Goal: Task Accomplishment & Management: Manage account settings

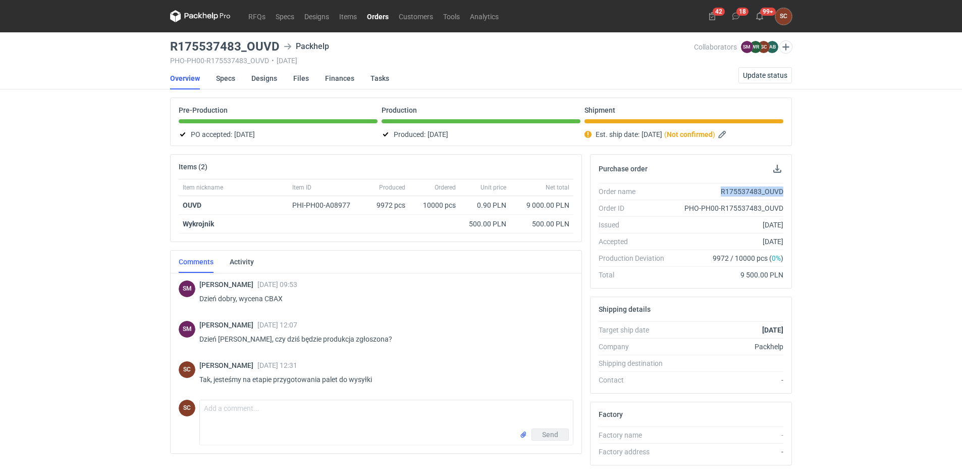
click at [378, 14] on link "Orders" at bounding box center [378, 16] width 32 height 12
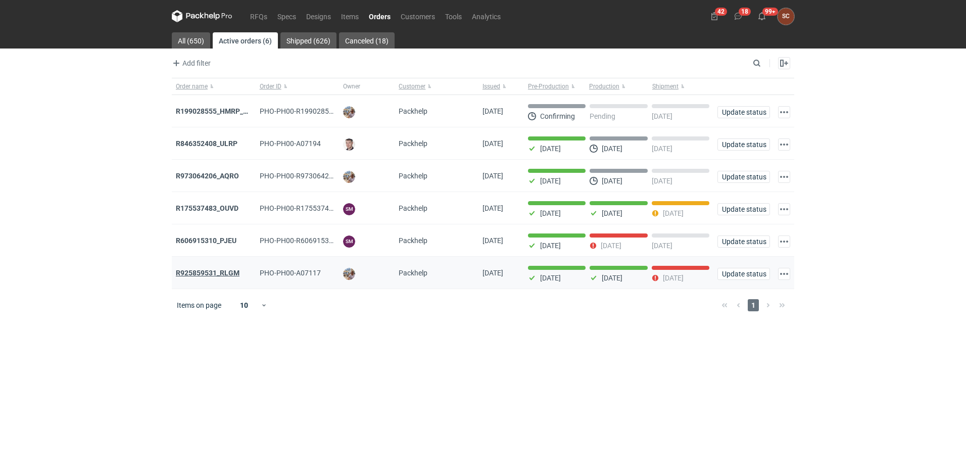
click at [218, 274] on strong "R925859531_RLGM" at bounding box center [208, 273] width 64 height 8
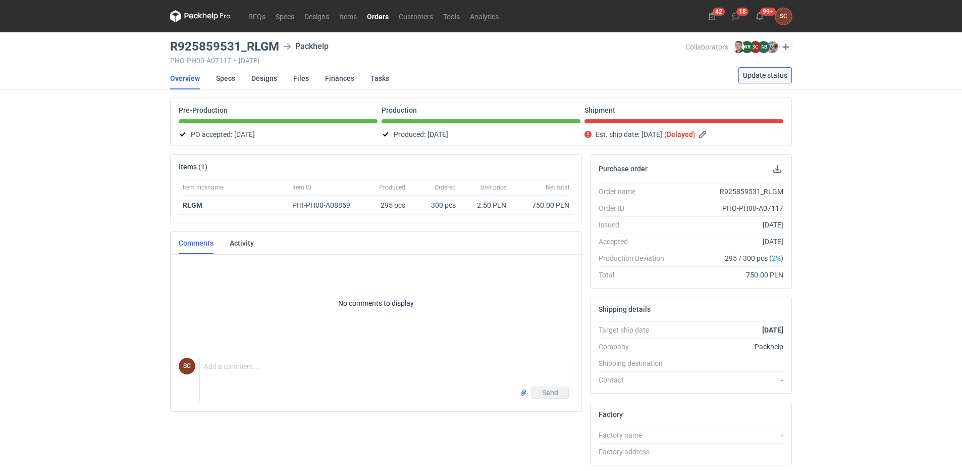
click at [773, 72] on span "Update status" at bounding box center [765, 75] width 44 height 7
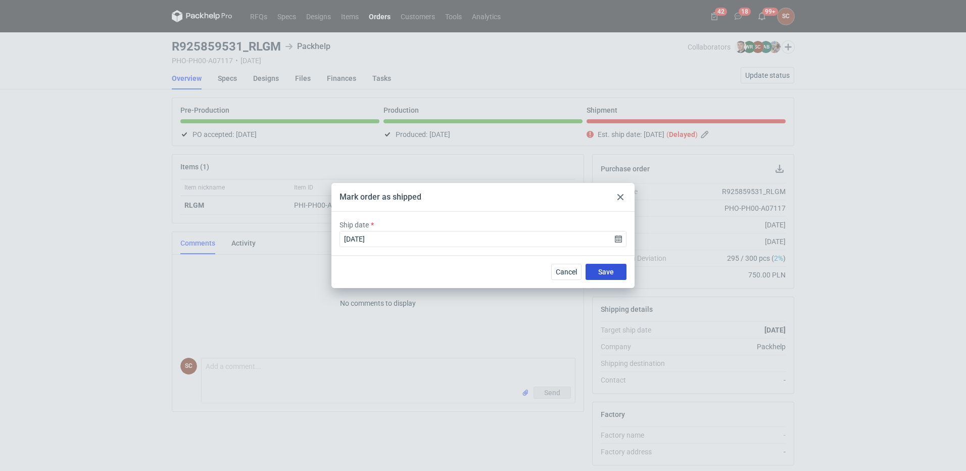
click at [609, 265] on button "Save" at bounding box center [605, 272] width 41 height 16
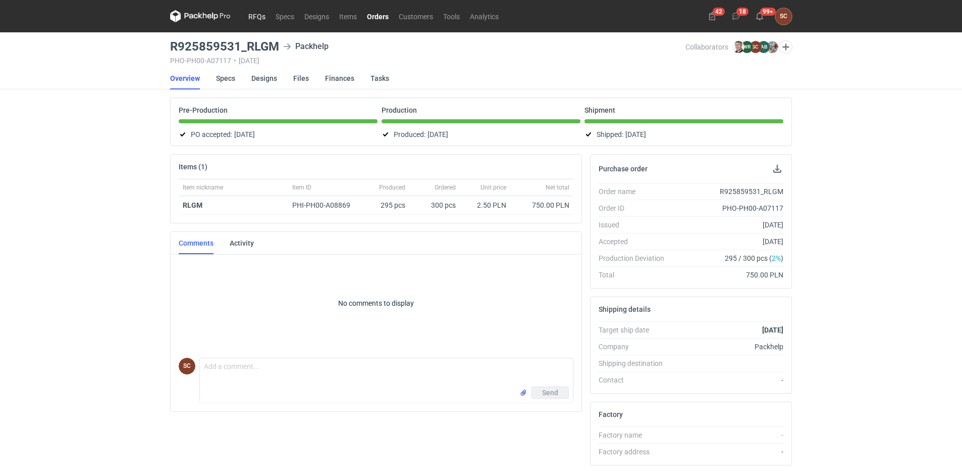
click at [265, 17] on link "RFQs" at bounding box center [256, 16] width 27 height 12
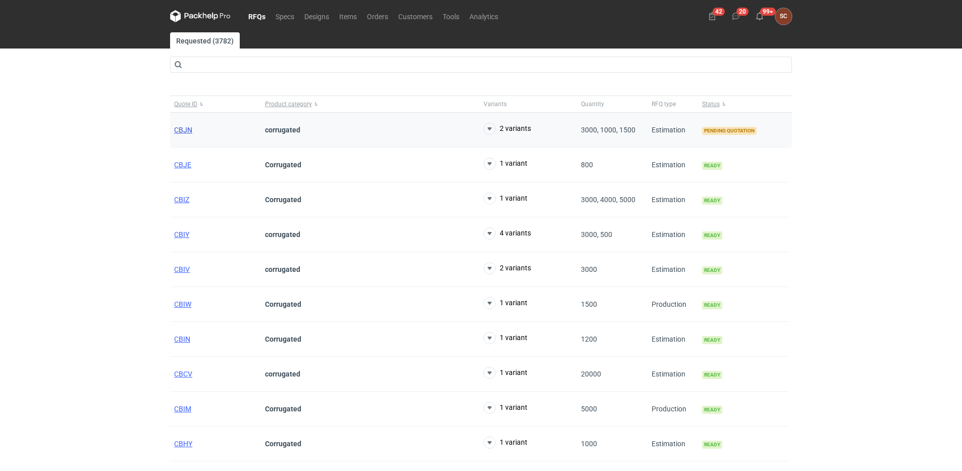
click at [187, 127] on span "CBJN" at bounding box center [183, 130] width 18 height 8
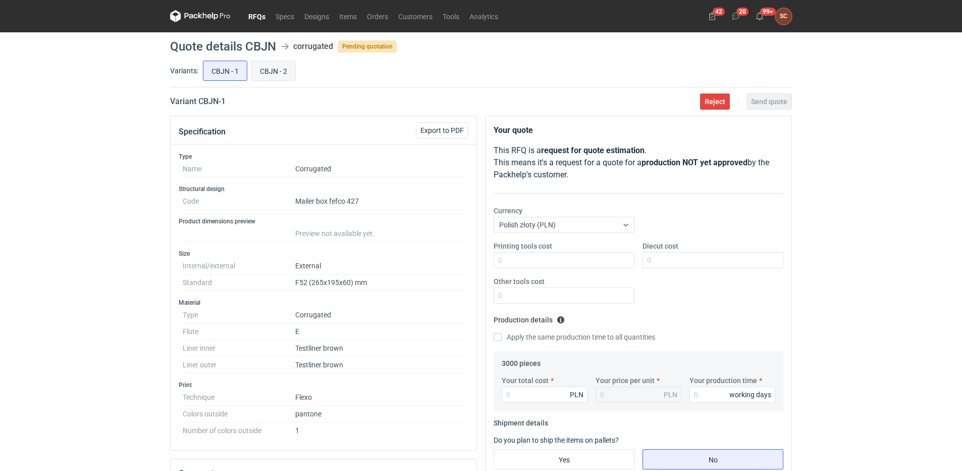
click at [284, 70] on input "CBJN - 2" at bounding box center [273, 70] width 43 height 19
radio input "true"
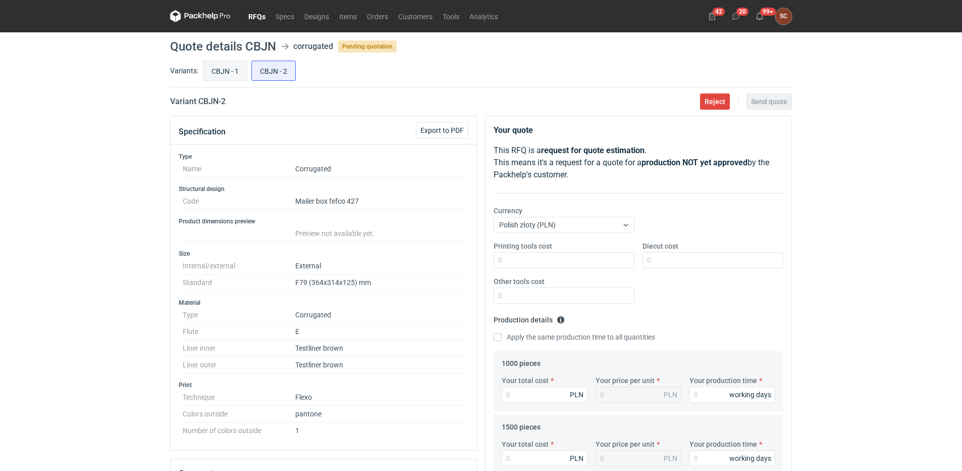
click at [229, 72] on input "CBJN - 1" at bounding box center [225, 70] width 43 height 19
radio input "true"
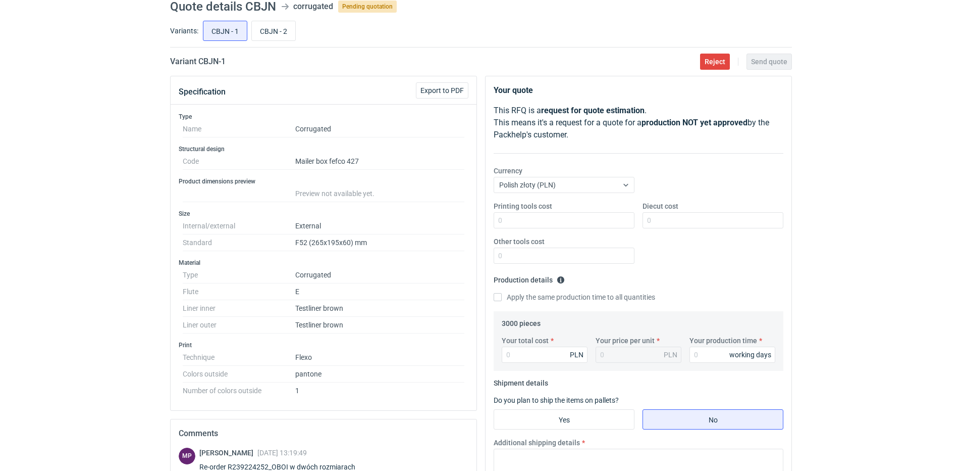
scroll to position [39, 0]
click at [498, 298] on input "Apply the same production time to all quantities" at bounding box center [498, 297] width 8 height 8
checkbox input "true"
click at [532, 349] on input "Your total cost" at bounding box center [545, 355] width 86 height 16
type input "3120"
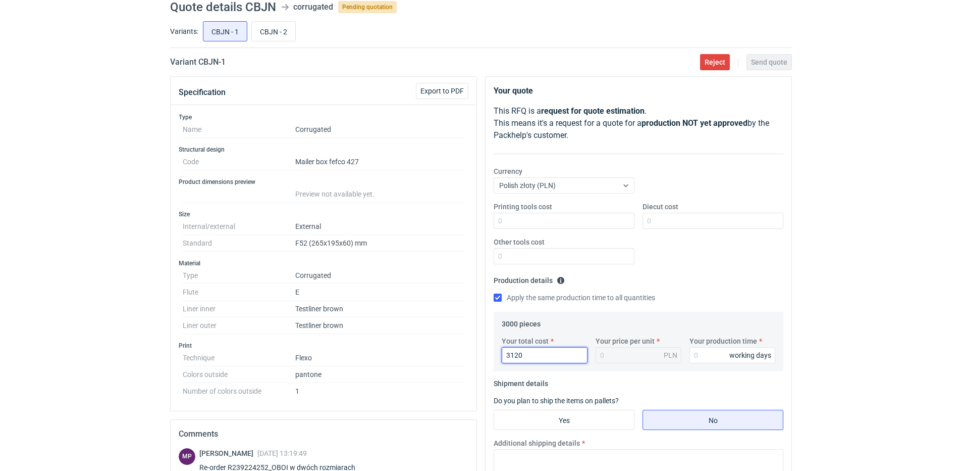
type input "1.04"
type input "3120"
click at [696, 351] on input "Your production time" at bounding box center [733, 355] width 86 height 16
type input "12"
click at [579, 422] on input "Yes" at bounding box center [564, 419] width 140 height 19
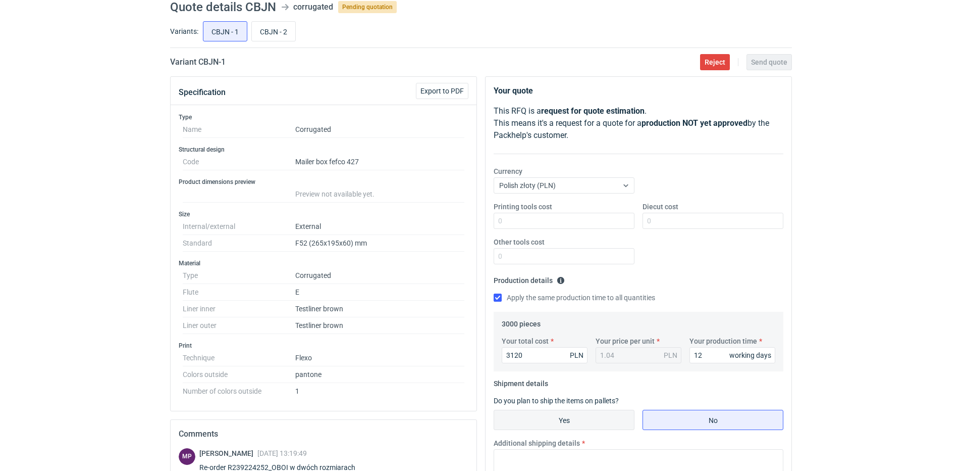
radio input "true"
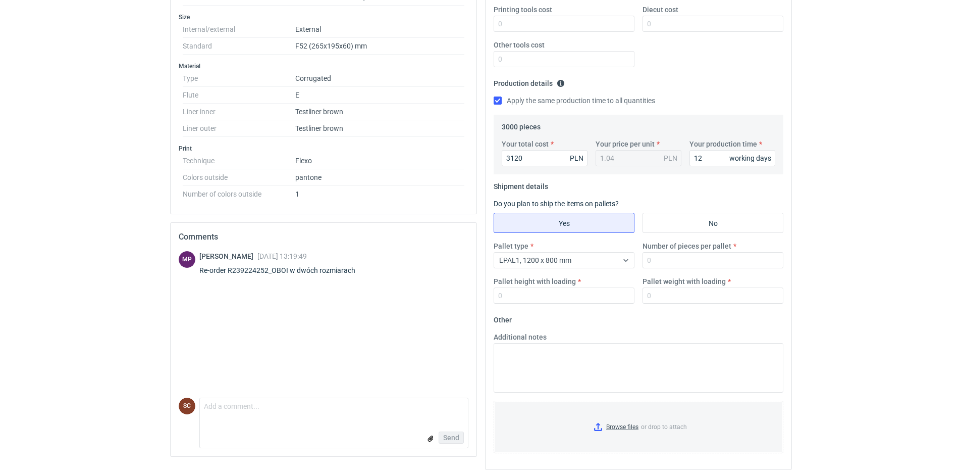
scroll to position [243, 0]
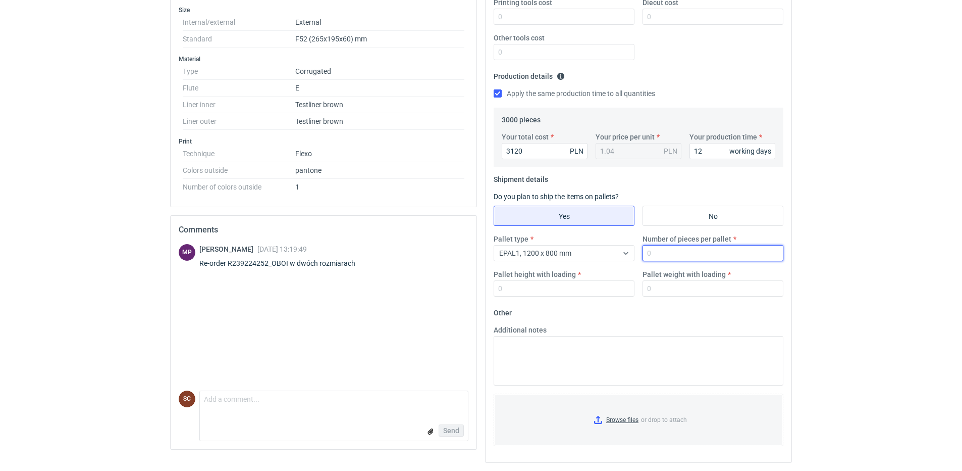
click at [653, 250] on input "Number of pieces per pallet" at bounding box center [713, 253] width 141 height 16
type input "1500"
click at [547, 293] on input "Pallet height with loading" at bounding box center [564, 288] width 141 height 16
type input "1400"
click at [662, 287] on input "Pallet weight with loading" at bounding box center [713, 288] width 141 height 16
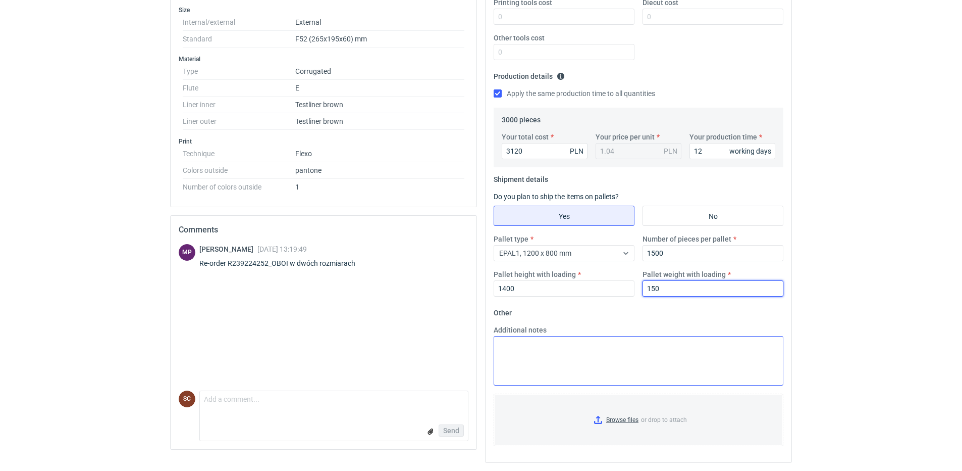
type input "150"
click at [607, 354] on textarea "Additional notes" at bounding box center [639, 360] width 290 height 49
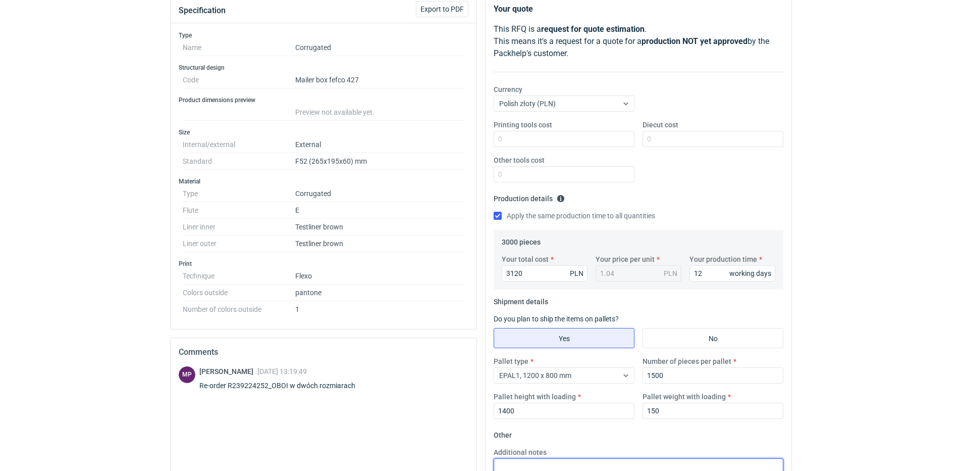
scroll to position [0, 0]
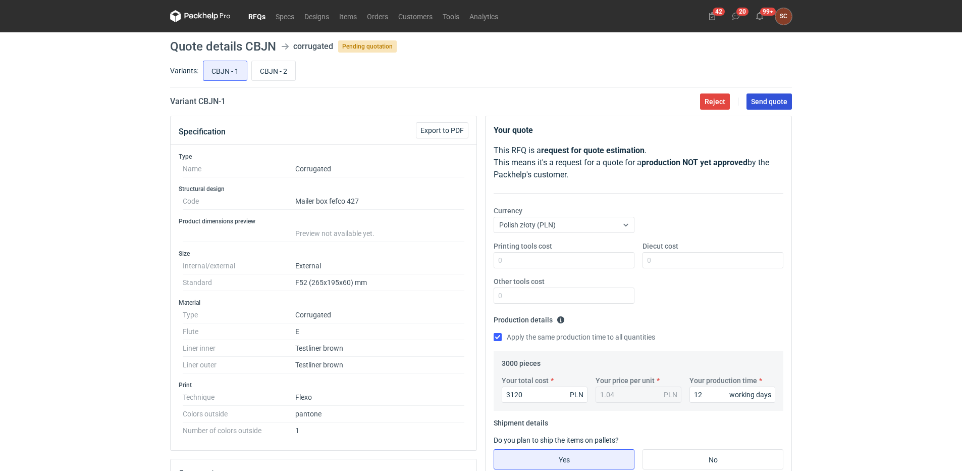
click at [764, 104] on span "Send quote" at bounding box center [769, 101] width 36 height 7
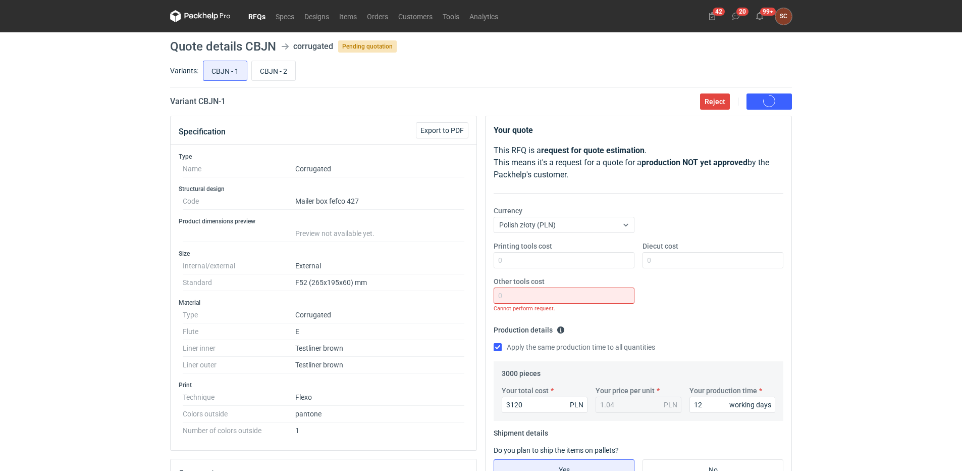
click at [683, 284] on div "Printing tools cost Diecut cost Other tools cost Cannot perform request." at bounding box center [639, 281] width 298 height 81
click at [542, 248] on label "Printing tools cost" at bounding box center [523, 246] width 59 height 10
click at [542, 252] on input "Printing tools cost" at bounding box center [564, 260] width 141 height 16
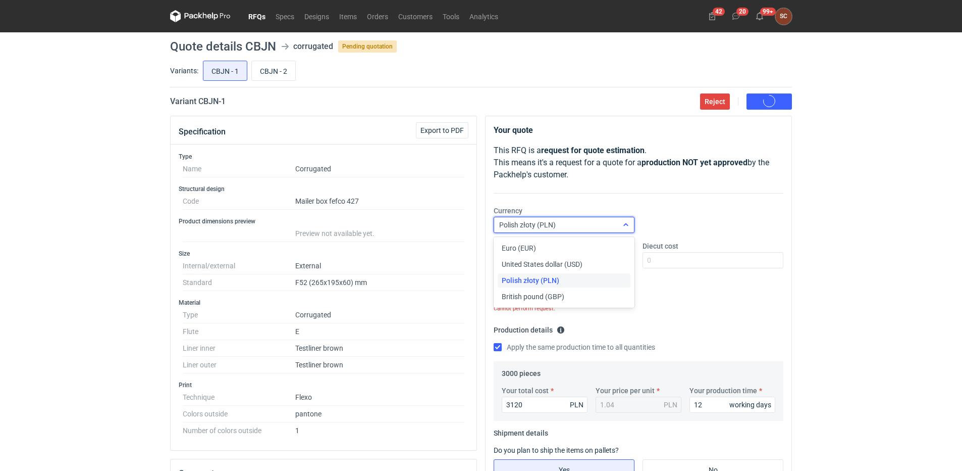
click at [563, 224] on div "Polish złoty (PLN)" at bounding box center [556, 225] width 124 height 14
click at [545, 278] on span "Polish złoty (PLN)" at bounding box center [531, 280] width 58 height 10
click at [722, 291] on div "Printing tools cost Diecut cost Other tools cost Cannot perform request." at bounding box center [639, 281] width 298 height 81
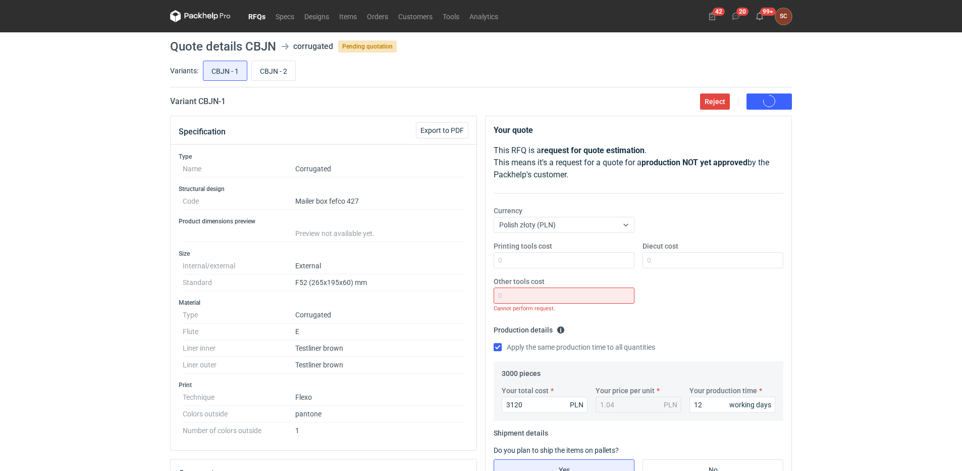
click at [713, 315] on div "Printing tools cost Diecut cost Other tools cost Cannot perform request." at bounding box center [639, 281] width 298 height 81
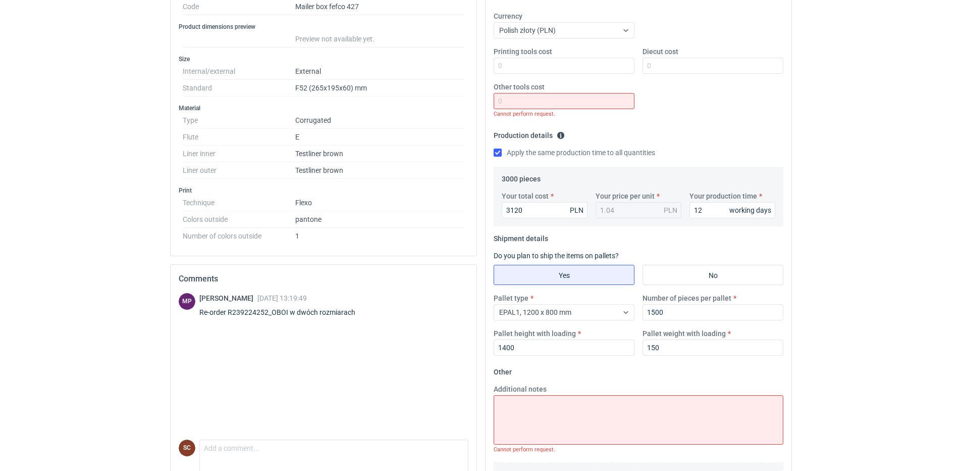
scroll to position [264, 0]
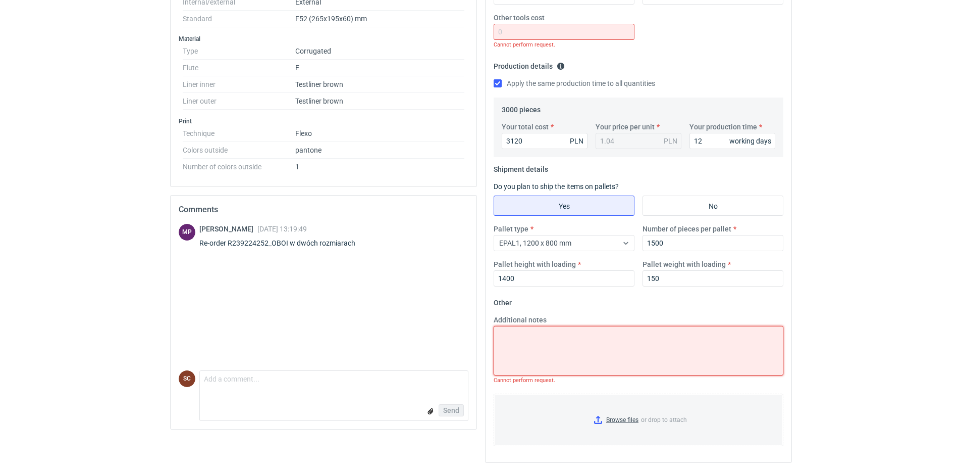
click at [602, 345] on textarea "Additional notes" at bounding box center [639, 350] width 290 height 49
click at [570, 291] on div "Pallet type EPAL1, 1200 x 800 mm Number of pieces per pallet 1500 Pallet height…" at bounding box center [639, 259] width 298 height 71
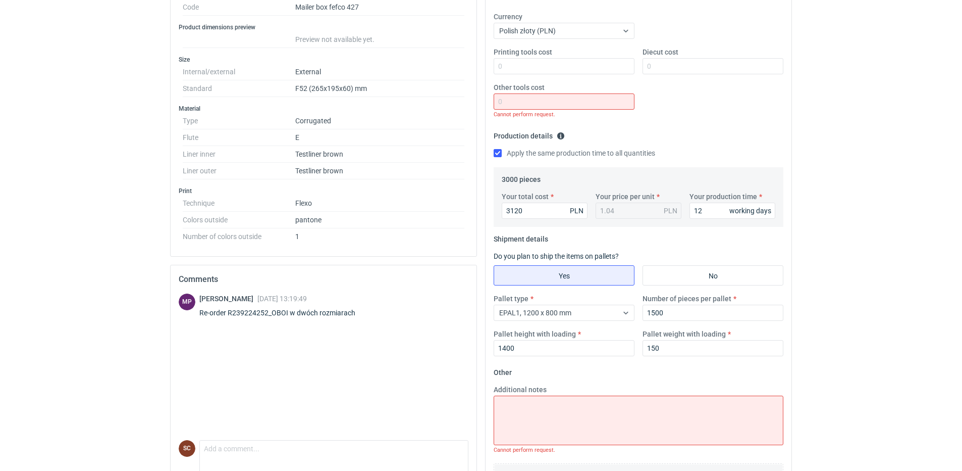
scroll to position [11, 0]
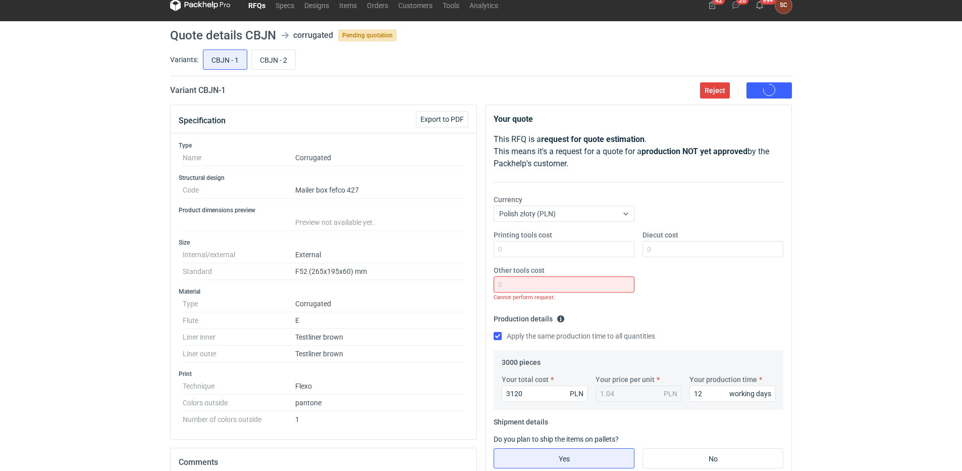
click at [732, 115] on p "Your quote" at bounding box center [639, 119] width 290 height 12
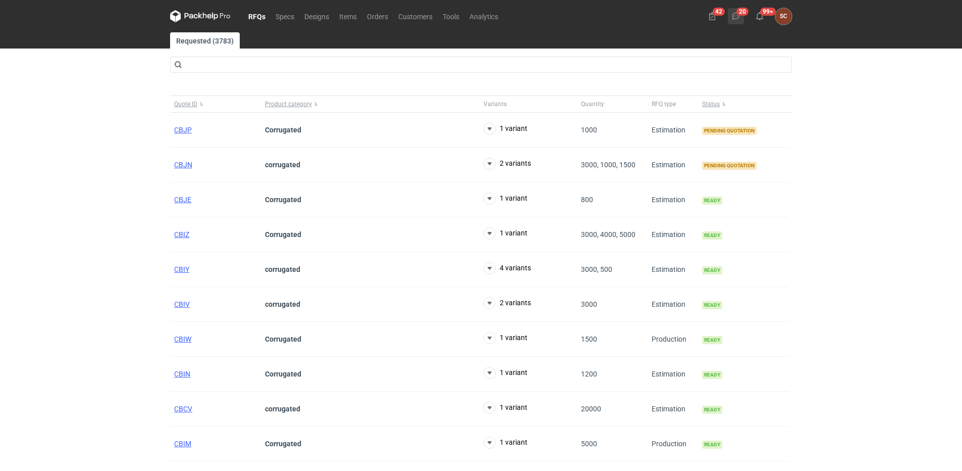
click at [740, 15] on button "20" at bounding box center [736, 16] width 16 height 16
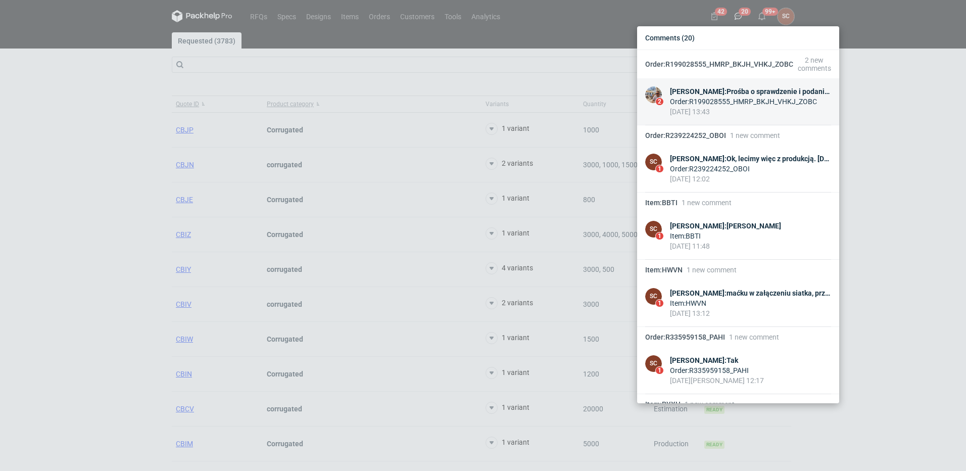
click at [753, 93] on div "[PERSON_NAME] : Prośba o sprawdzenie i podanie terminu realizacji" at bounding box center [750, 91] width 161 height 10
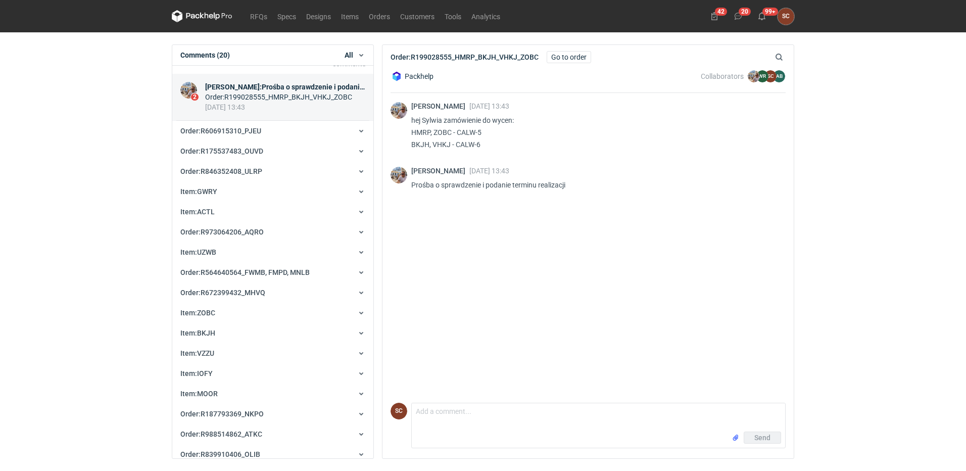
scroll to position [28, 0]
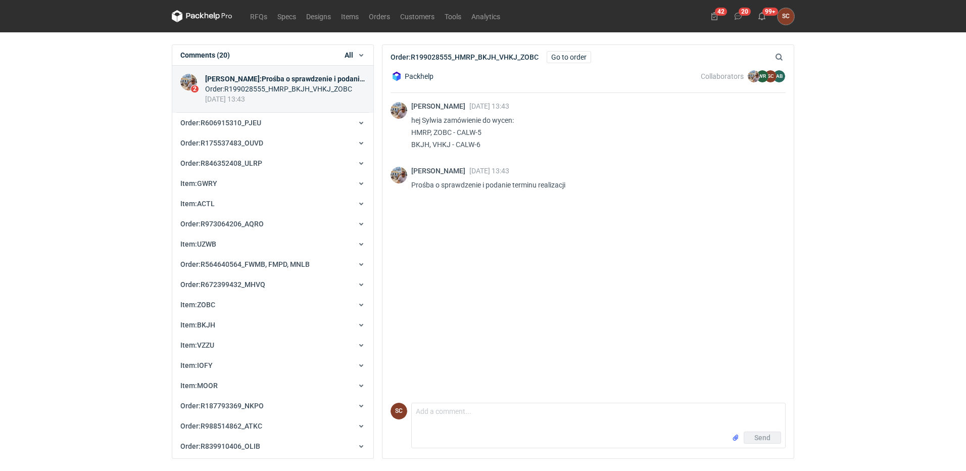
click at [509, 247] on div "[PERSON_NAME] [DATE] 13:43 hej Sylwia zamówienie do wycen: HMRP, ZOBC - CALW-5 …" at bounding box center [587, 246] width 395 height 306
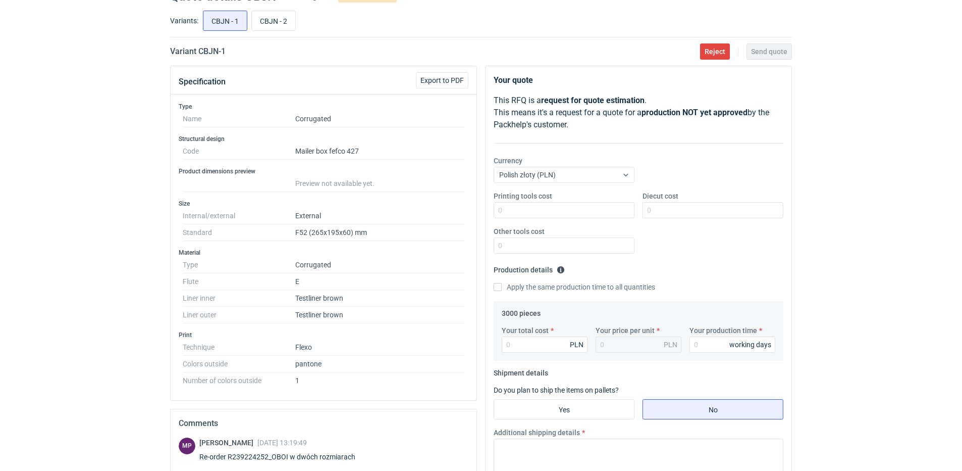
scroll to position [50, 0]
click at [498, 286] on input "Apply the same production time to all quantities" at bounding box center [498, 286] width 8 height 8
checkbox input "true"
click at [531, 352] on div "Your total cost PLN Your price per unit PLN Your production time working days" at bounding box center [639, 342] width 282 height 35
click at [532, 338] on input "Your total cost" at bounding box center [545, 344] width 86 height 16
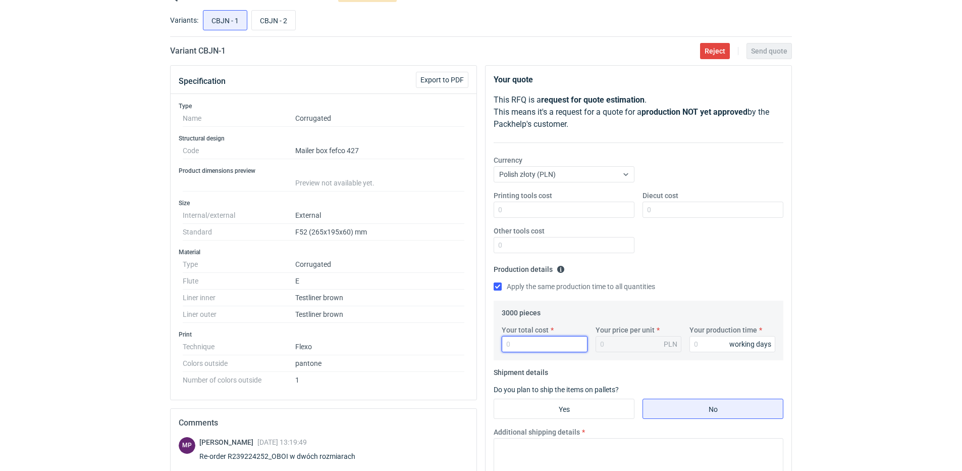
click at [530, 339] on input "Your total cost" at bounding box center [545, 344] width 86 height 16
click at [532, 345] on input "Your total cost" at bounding box center [545, 344] width 86 height 16
type input "3120"
type input "1.04"
type input "3120"
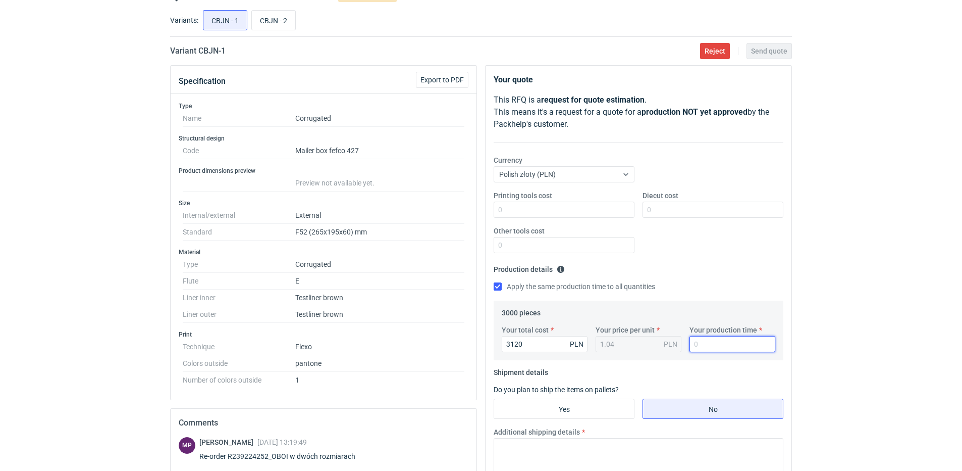
click at [708, 349] on input "Your production time" at bounding box center [733, 344] width 86 height 16
type input "12"
click at [574, 411] on input "Yes" at bounding box center [564, 408] width 140 height 19
radio input "true"
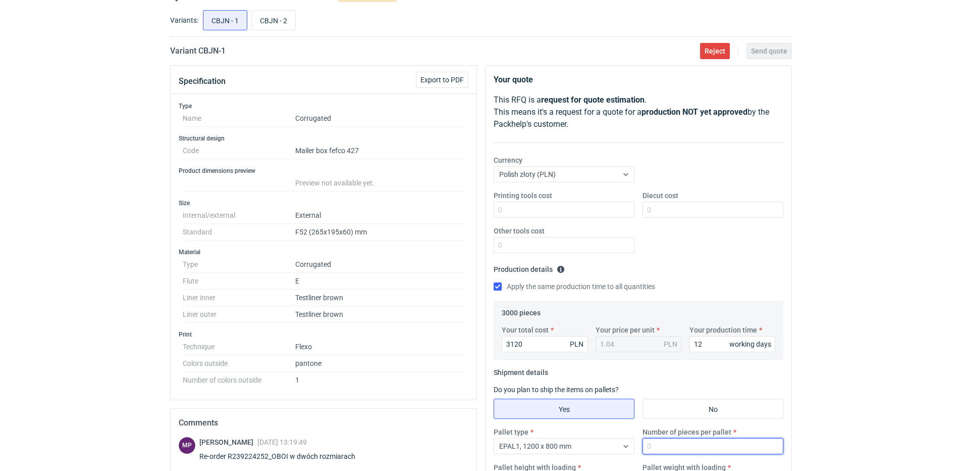
click at [678, 453] on input "Number of pieces per pallet" at bounding box center [713, 446] width 141 height 16
type input "1500"
click at [673, 264] on fieldset "Production details Please provide the expected time of production in working da…" at bounding box center [639, 280] width 290 height 39
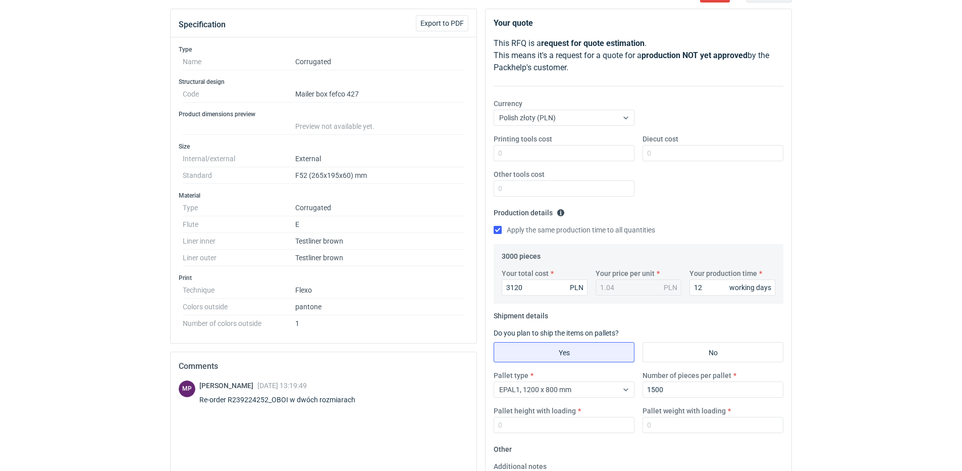
scroll to position [151, 0]
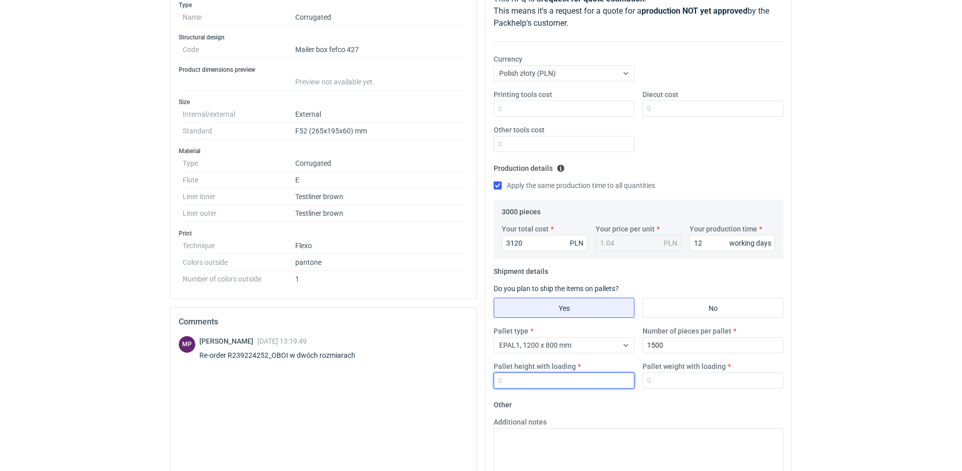
click at [529, 381] on input "Pallet height with loading" at bounding box center [564, 380] width 141 height 16
type input "1400"
click at [688, 378] on input "Pallet weight with loading" at bounding box center [713, 380] width 141 height 16
type input "150"
click at [638, 452] on textarea "Additional notes" at bounding box center [639, 452] width 290 height 49
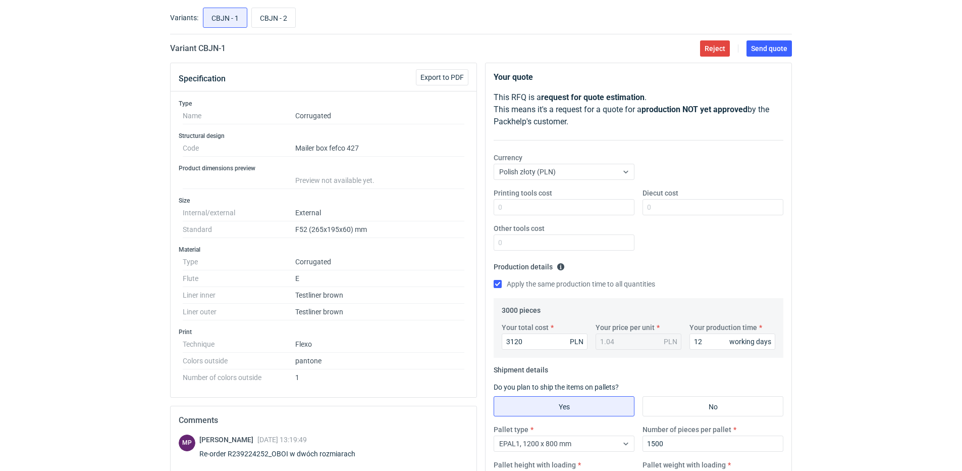
scroll to position [0, 0]
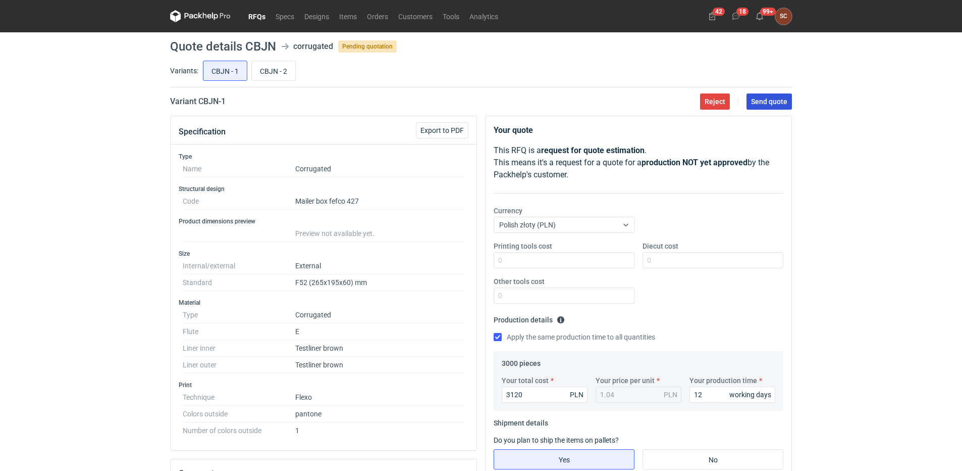
click at [771, 104] on span "Send quote" at bounding box center [769, 101] width 36 height 7
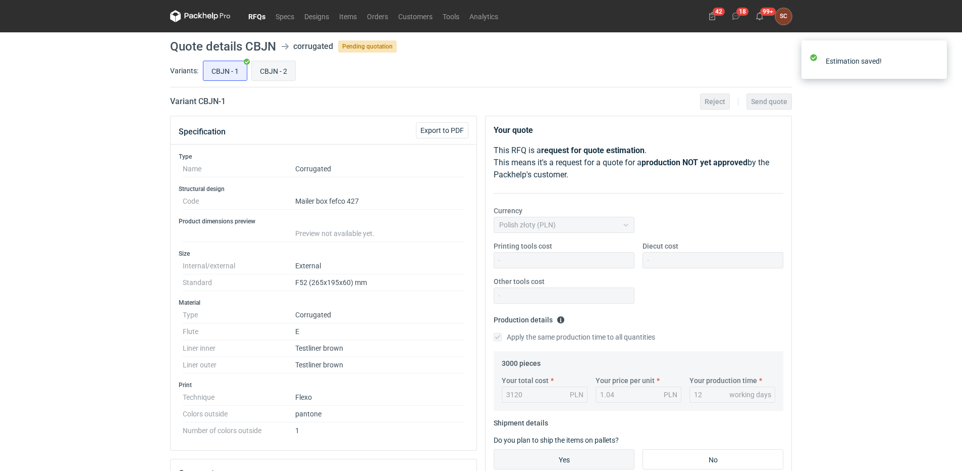
click at [282, 70] on input "CBJN - 2" at bounding box center [273, 70] width 43 height 19
radio input "true"
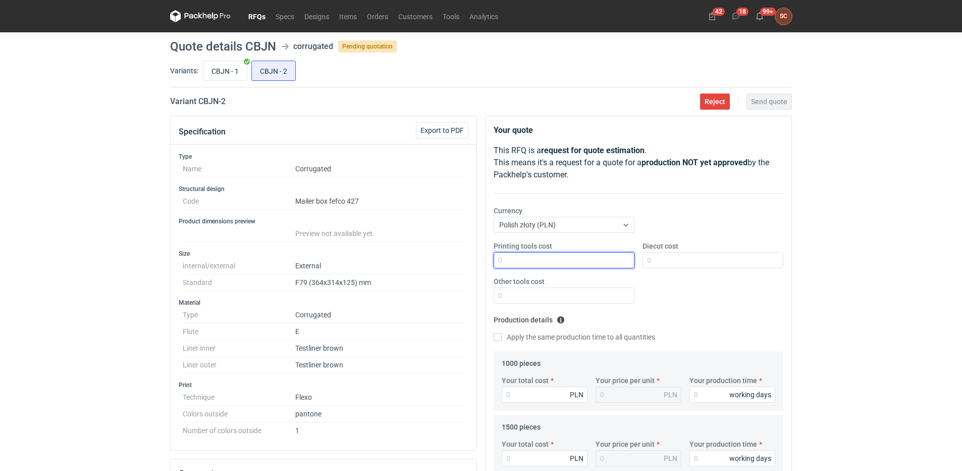
click at [551, 268] on input "Printing tools cost" at bounding box center [564, 260] width 141 height 16
type input "600"
click at [495, 338] on input "Apply the same production time to all quantities" at bounding box center [498, 337] width 8 height 8
checkbox input "true"
click at [517, 386] on div "Your total cost PLN" at bounding box center [545, 388] width 94 height 27
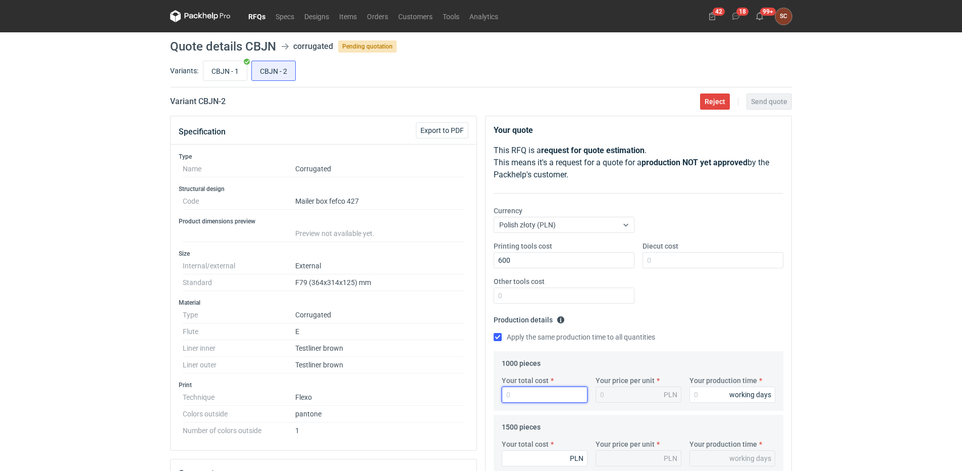
drag, startPoint x: 517, startPoint y: 386, endPoint x: 520, endPoint y: 395, distance: 10.2
click at [520, 395] on input "Your total cost" at bounding box center [545, 394] width 86 height 16
type input "2200"
type input "2.2"
type input "2200"
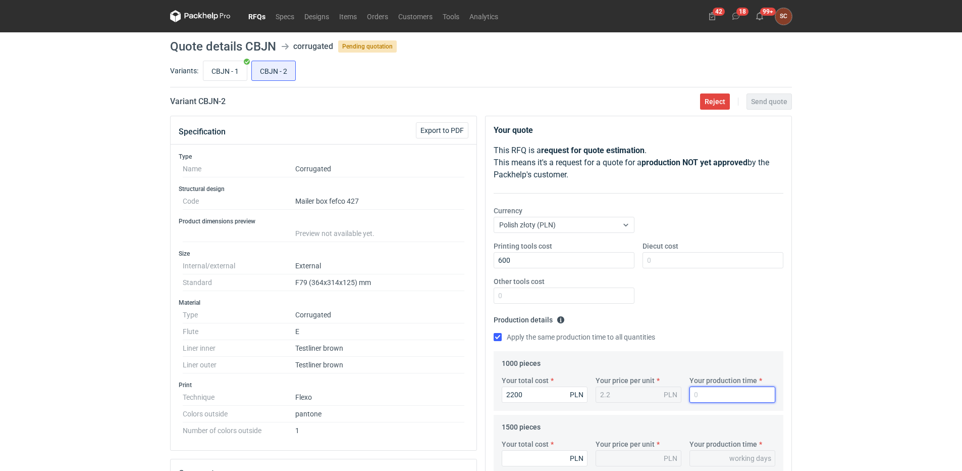
click at [701, 396] on input "Your production time" at bounding box center [733, 394] width 86 height 16
type input "1"
type input "12"
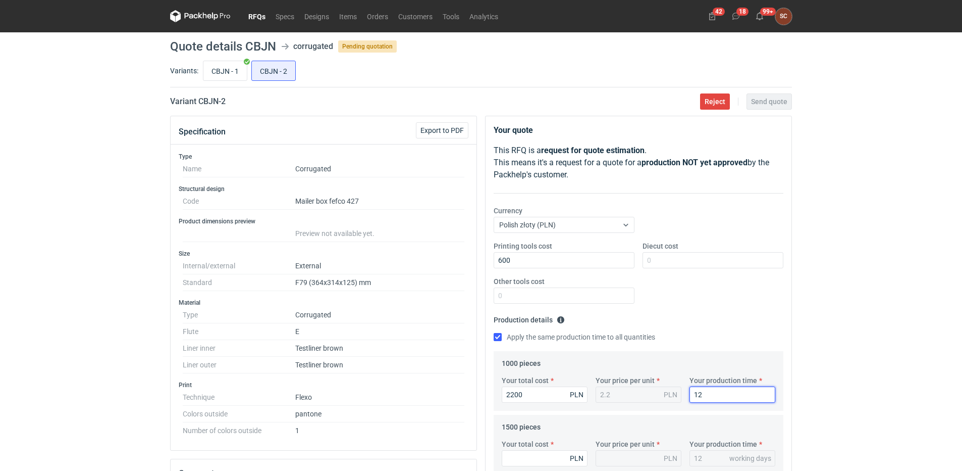
type input "12"
drag, startPoint x: 700, startPoint y: 321, endPoint x: 690, endPoint y: 328, distance: 11.9
click at [699, 321] on fieldset "Production details Please provide the expected time of production in working da…" at bounding box center [639, 331] width 290 height 39
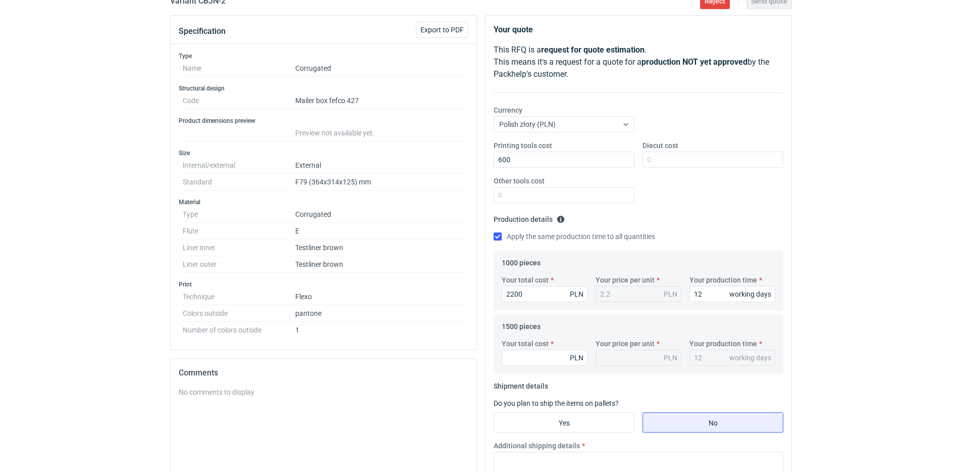
scroll to position [101, 0]
click at [533, 363] on input "Your total cost" at bounding box center [545, 357] width 86 height 16
type input "3150"
type input "2.1"
type input "3150"
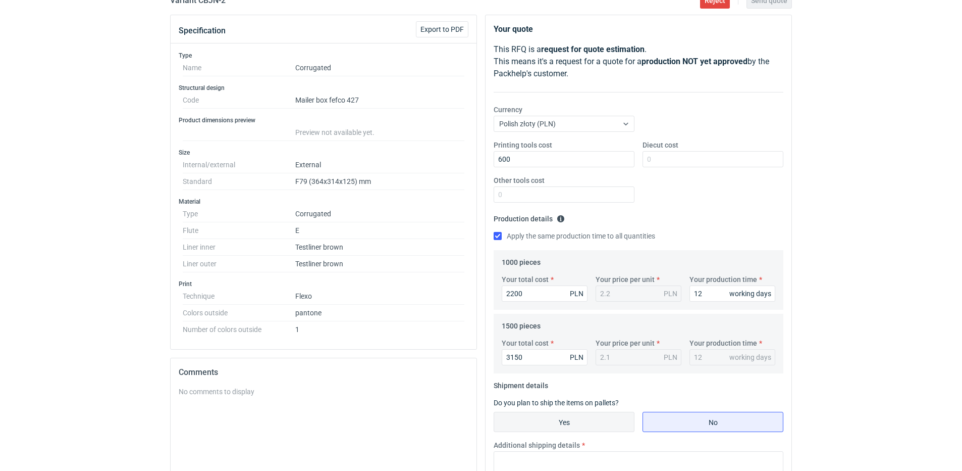
click at [532, 422] on input "Yes" at bounding box center [564, 421] width 140 height 19
radio input "true"
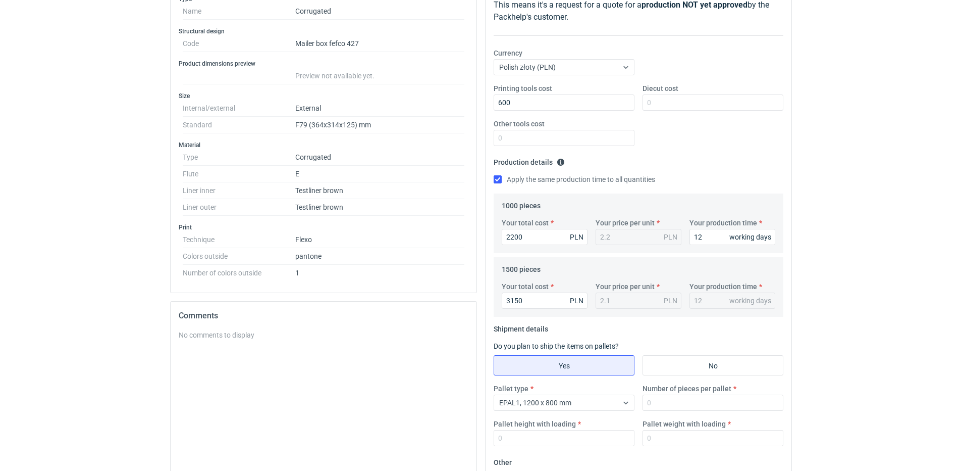
scroll to position [202, 0]
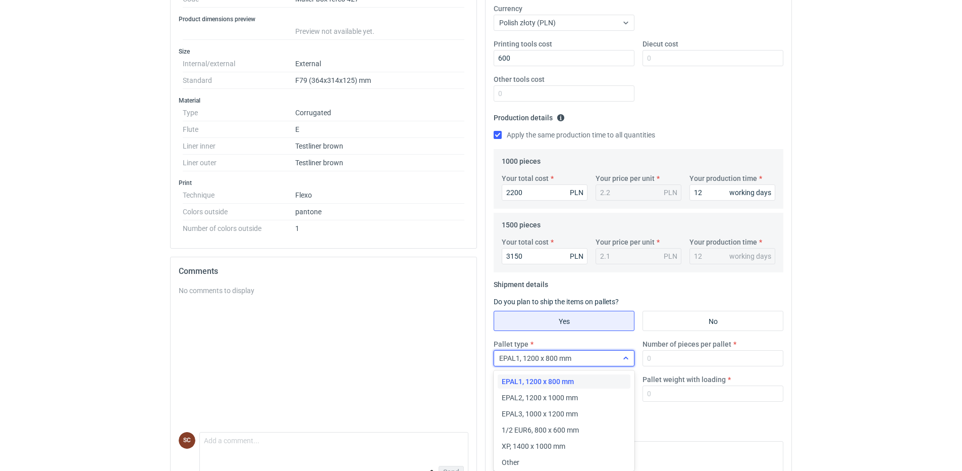
click at [624, 357] on icon at bounding box center [626, 358] width 5 height 3
click at [589, 391] on div "EPAL2, 1200 x 1000 mm" at bounding box center [564, 397] width 133 height 14
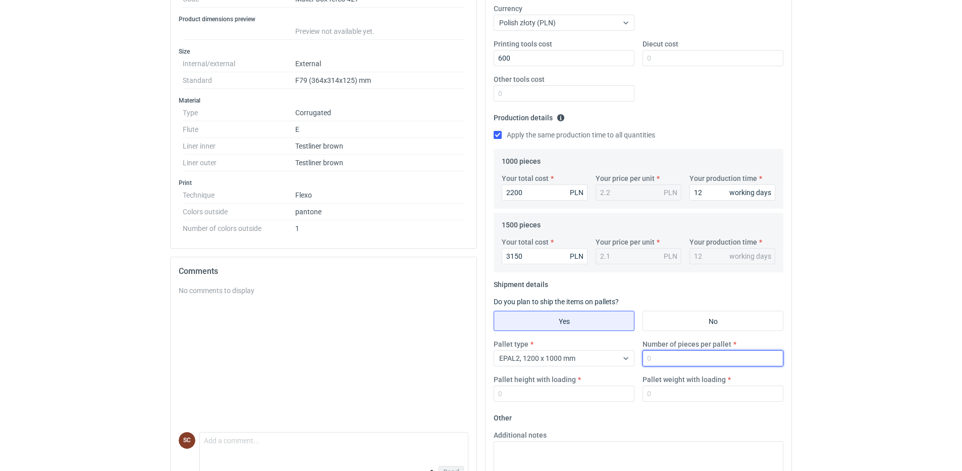
click at [664, 359] on input "Number of pieces per pallet" at bounding box center [713, 358] width 141 height 16
type input "1000"
click at [565, 397] on input "Pallet height with loading" at bounding box center [564, 393] width 141 height 16
type input "1800"
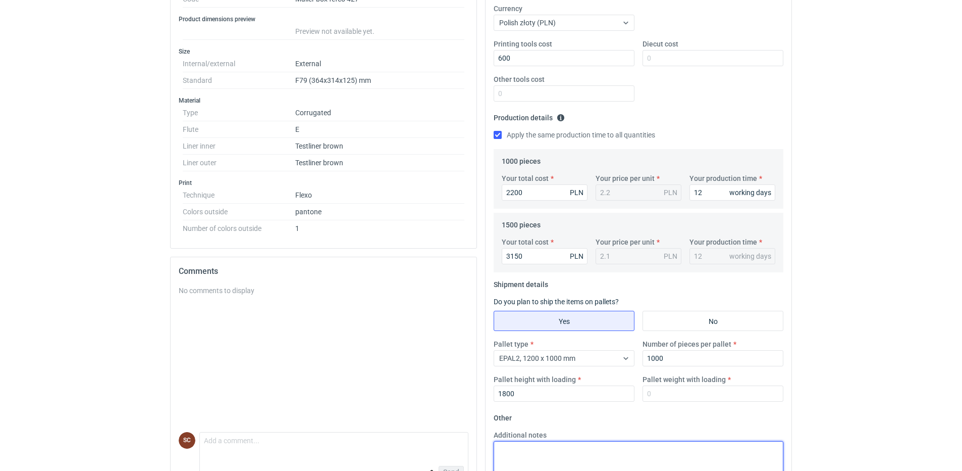
click at [610, 450] on textarea "Additional notes" at bounding box center [639, 465] width 290 height 49
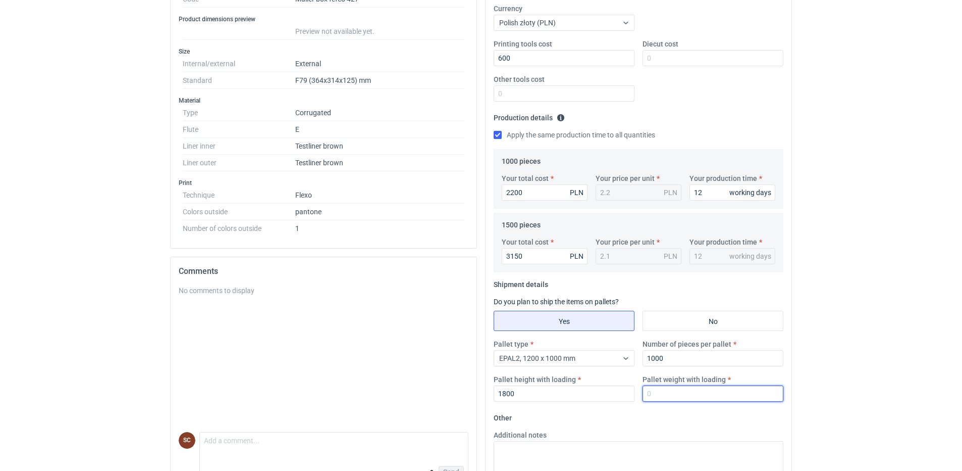
click at [655, 391] on input "Pallet weight with loading" at bounding box center [713, 393] width 141 height 16
type input "350"
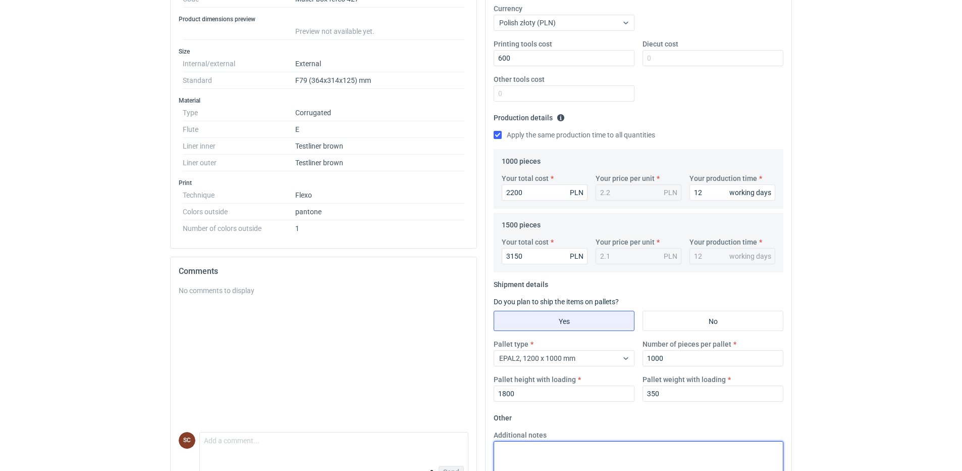
click at [561, 453] on textarea "Additional notes" at bounding box center [639, 465] width 290 height 49
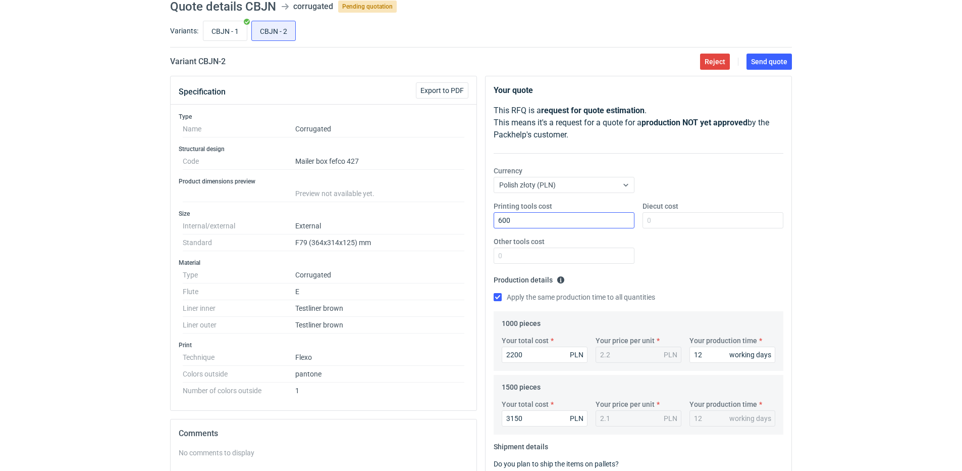
scroll to position [0, 0]
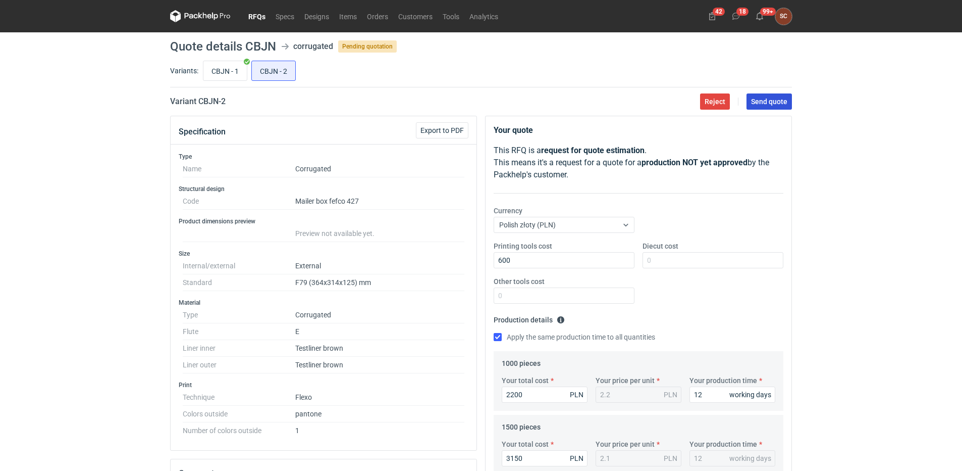
click at [756, 104] on span "Send quote" at bounding box center [769, 101] width 36 height 7
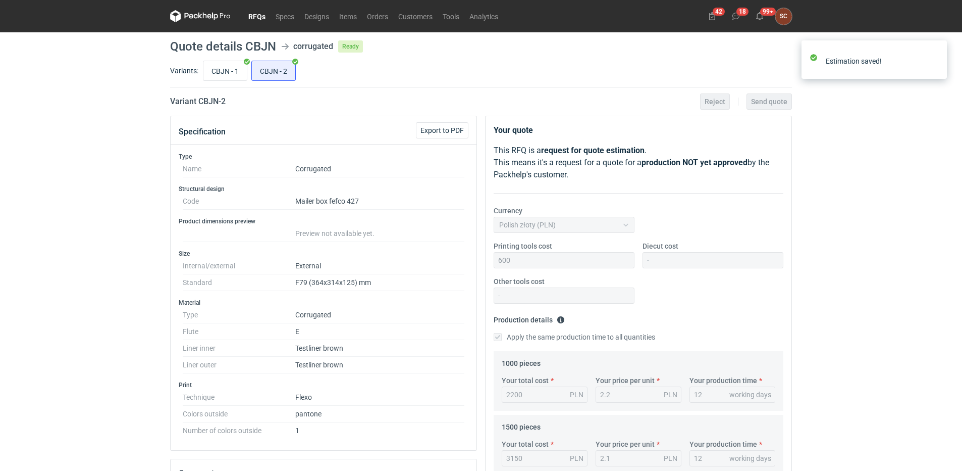
click at [255, 15] on link "RFQs" at bounding box center [256, 16] width 27 height 12
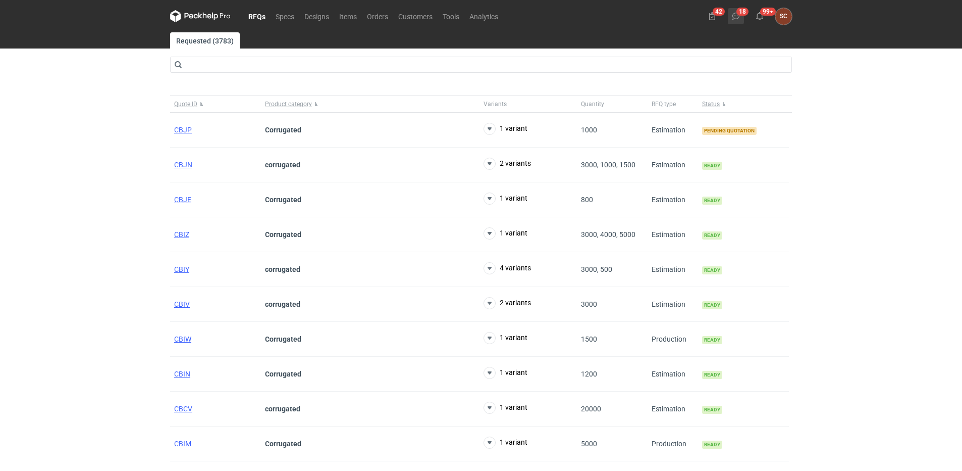
click at [737, 13] on icon at bounding box center [736, 16] width 8 height 8
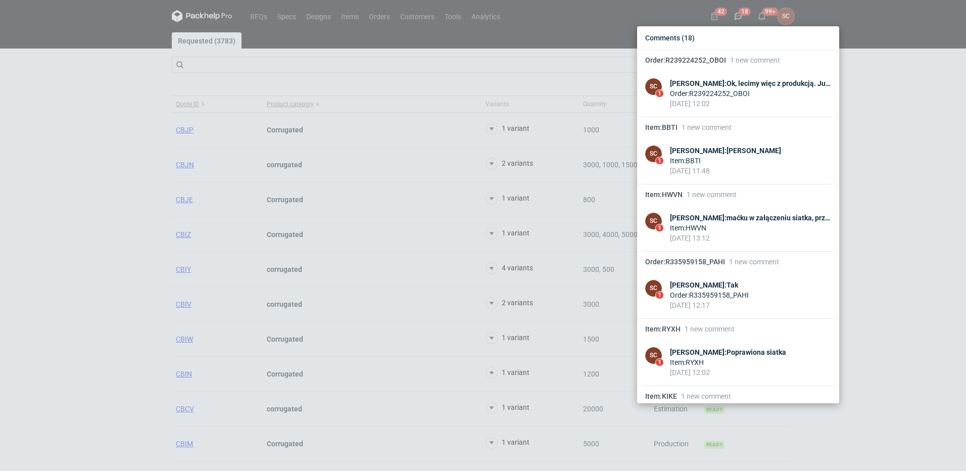
click at [89, 171] on div "Comments (18) Order : R239224252_OBOI 1 new comment SC 1 Sylwia Cichórz : Ok, l…" at bounding box center [483, 235] width 966 height 471
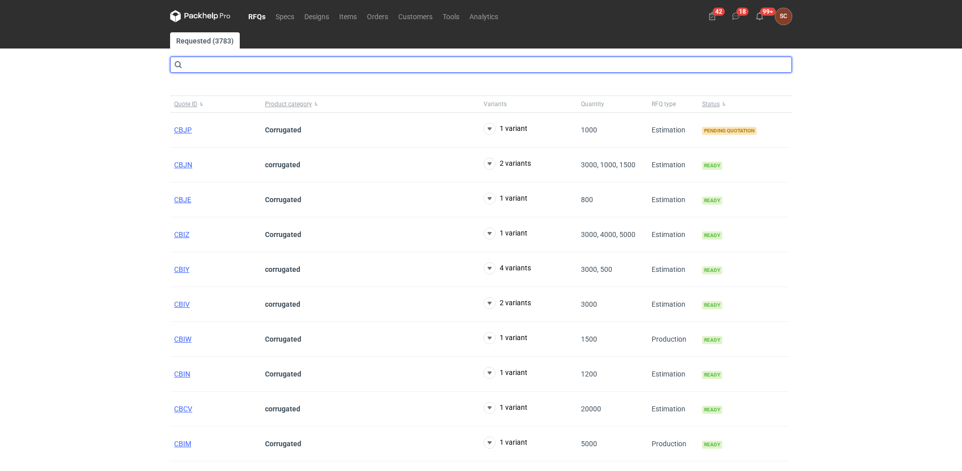
click at [256, 68] on input "text" at bounding box center [481, 65] width 622 height 16
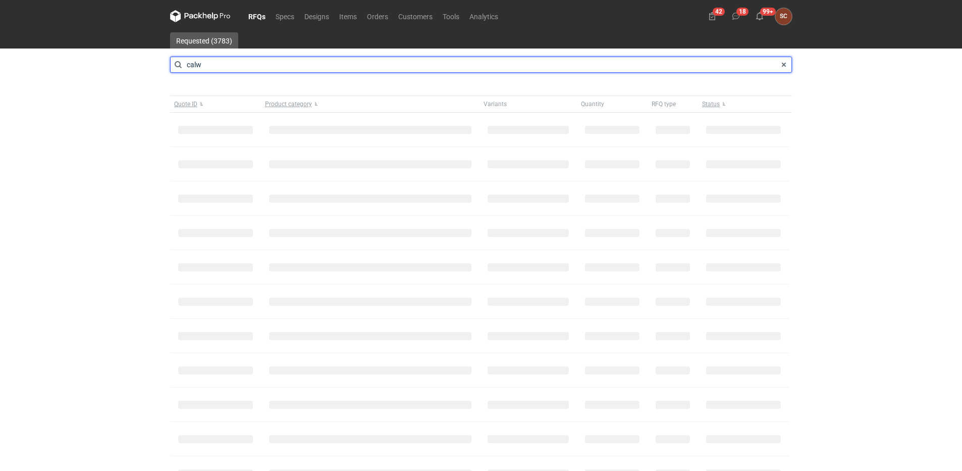
type input "calw"
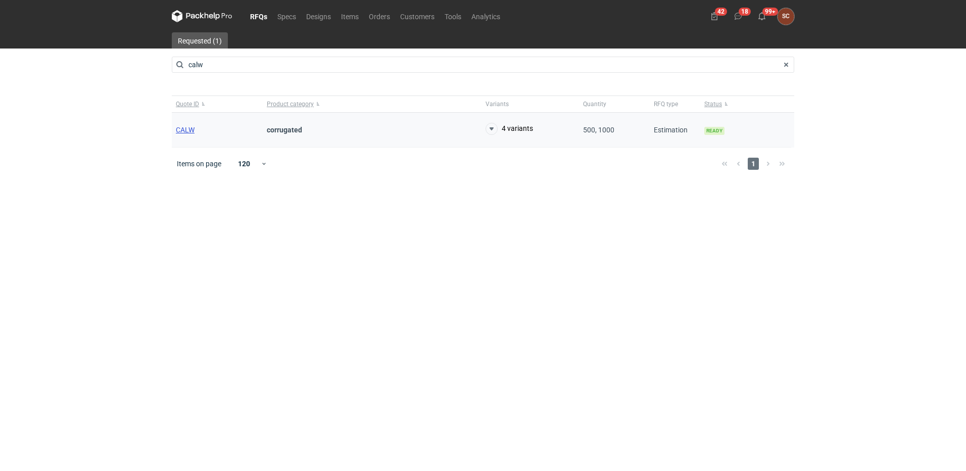
click at [187, 130] on span "CALW" at bounding box center [185, 130] width 19 height 8
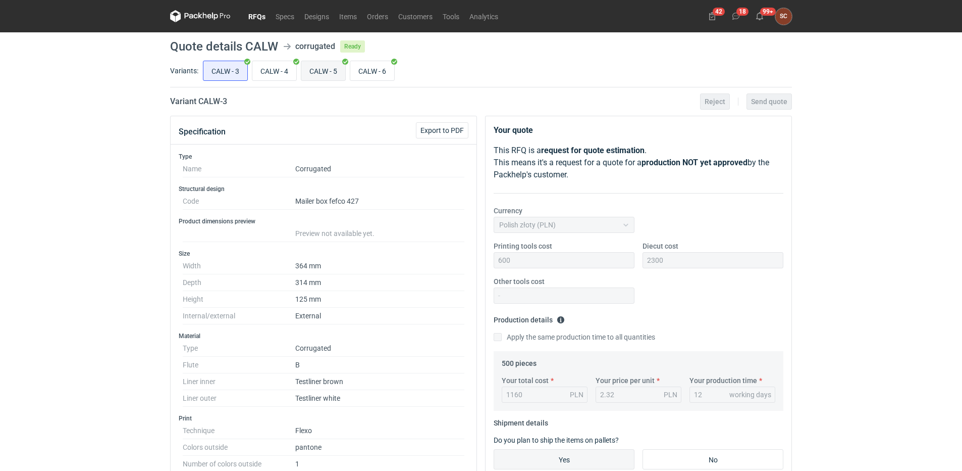
click at [331, 74] on input "CALW - 5" at bounding box center [323, 70] width 44 height 19
radio input "true"
click at [394, 65] on input "CALW - 6" at bounding box center [372, 70] width 44 height 19
radio input "true"
click at [215, 62] on input "CALW - 3" at bounding box center [226, 70] width 44 height 19
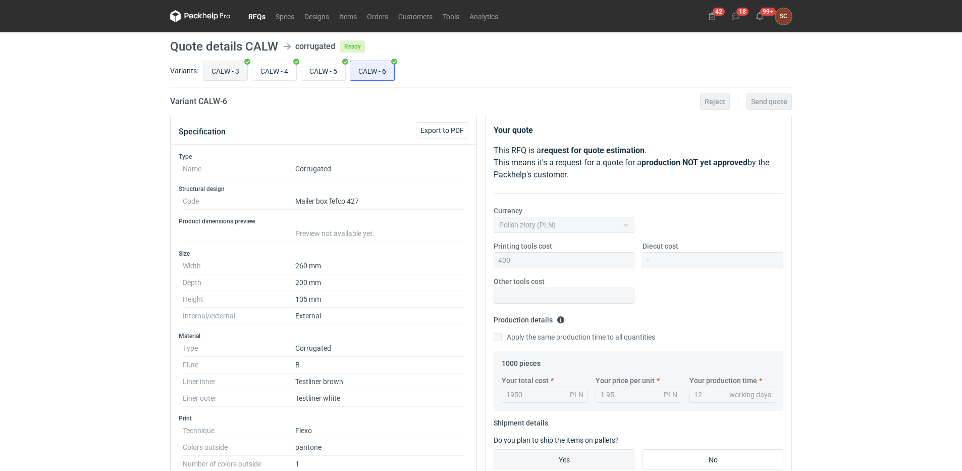
radio input "true"
click at [268, 74] on input "CALW - 4" at bounding box center [274, 70] width 44 height 19
radio input "true"
click at [315, 68] on input "CALW - 5" at bounding box center [323, 70] width 44 height 19
radio input "true"
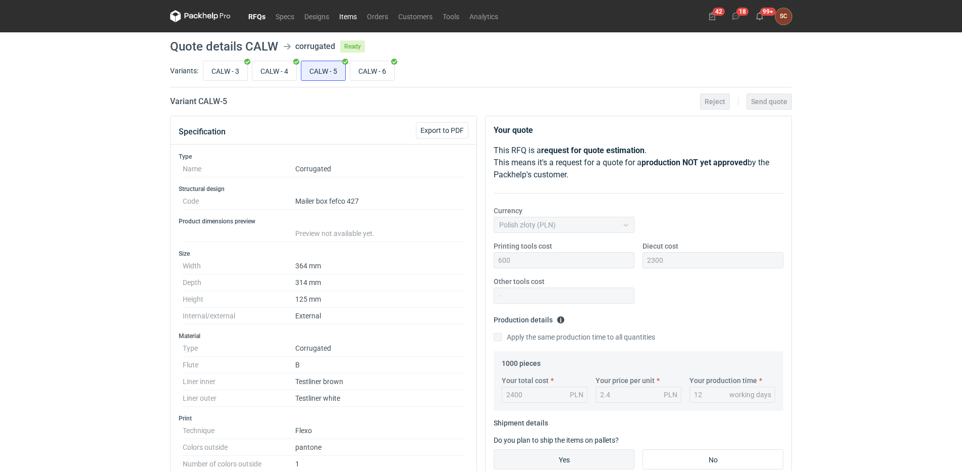
click at [349, 17] on link "Items" at bounding box center [348, 16] width 28 height 12
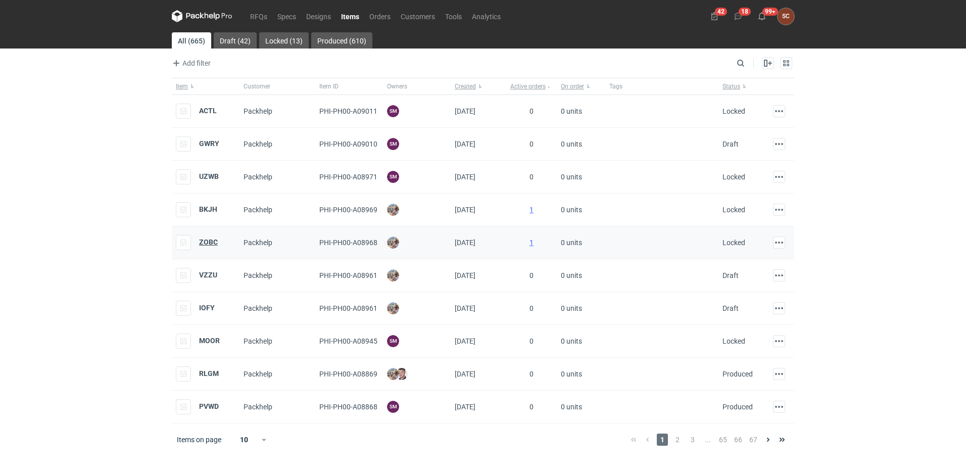
click at [207, 241] on strong "ZOBC" at bounding box center [208, 242] width 19 height 8
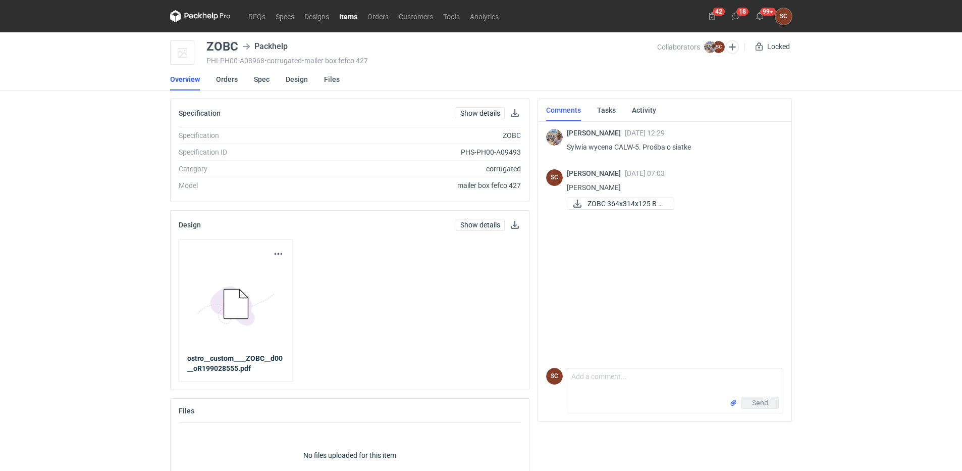
click at [212, 83] on li "Overview" at bounding box center [193, 79] width 46 height 22
click at [217, 79] on link "Orders" at bounding box center [227, 79] width 22 height 22
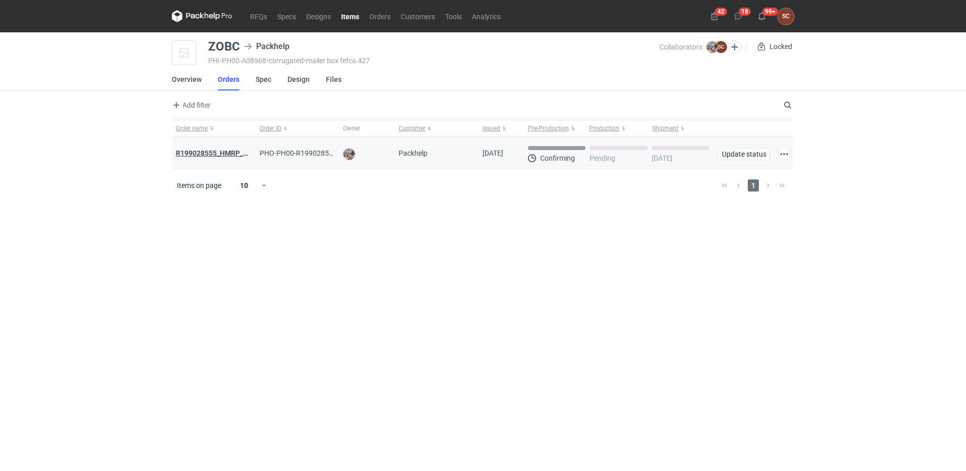
click at [219, 153] on strong "R199028555_HMRP_BKJH_VHKJ_ZOBC" at bounding box center [240, 153] width 128 height 8
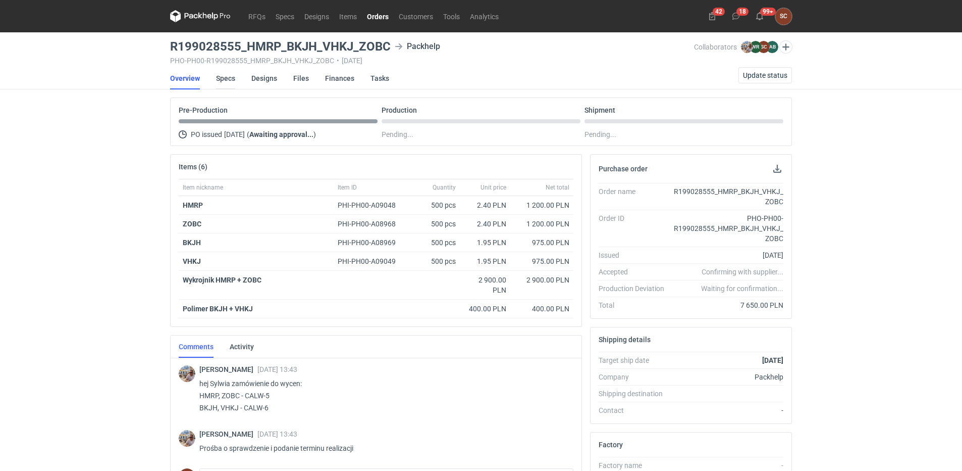
click at [227, 77] on link "Specs" at bounding box center [225, 78] width 19 height 22
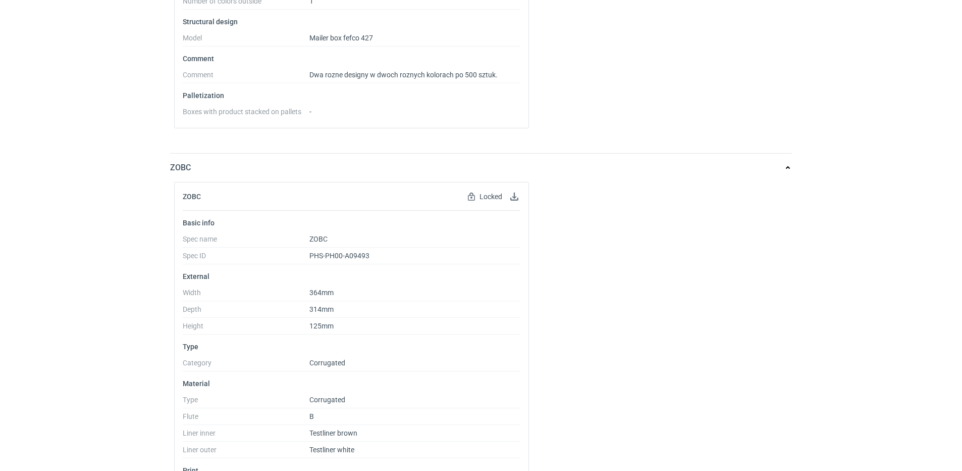
scroll to position [1002, 0]
